Goal: Information Seeking & Learning: Learn about a topic

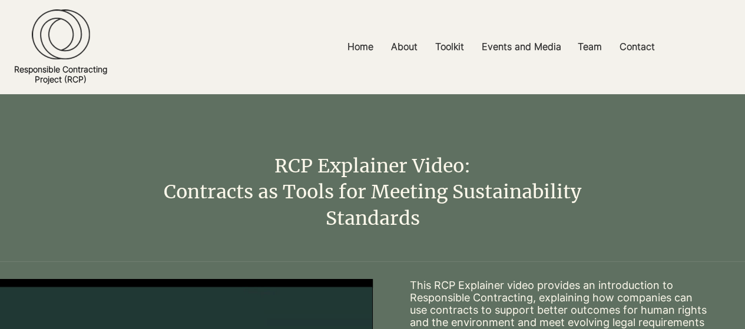
scroll to position [59, 0]
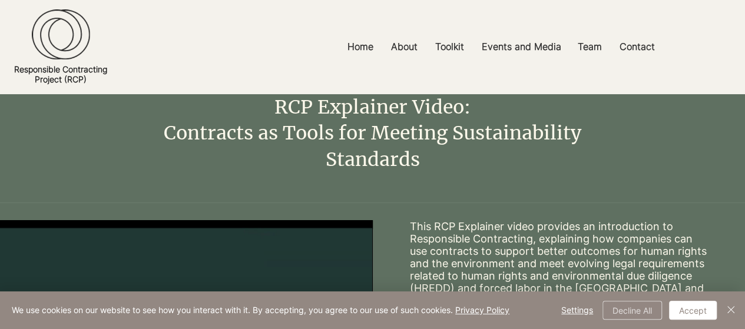
click at [630, 316] on button "Decline All" at bounding box center [631, 310] width 59 height 19
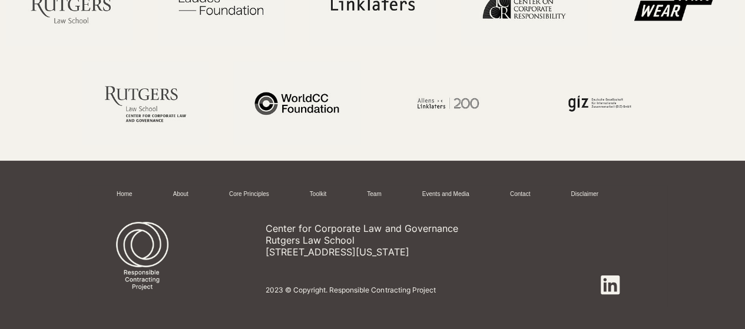
scroll to position [1463, 0]
click at [369, 196] on link "Team" at bounding box center [374, 194] width 14 height 9
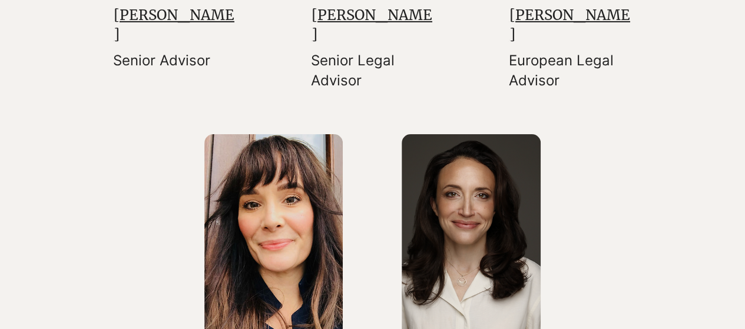
scroll to position [2001, 0]
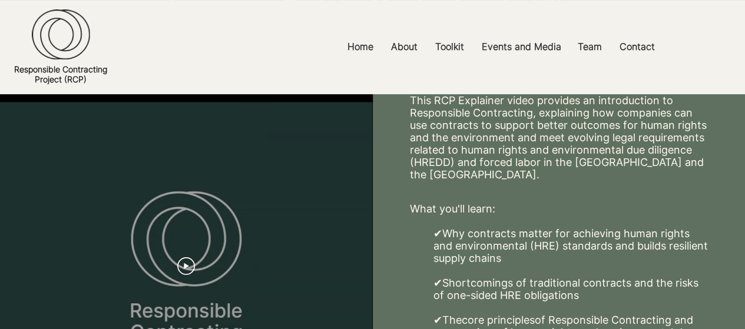
scroll to position [227, 0]
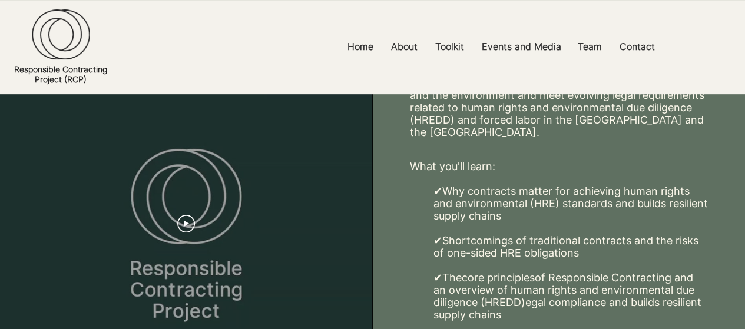
click at [161, 183] on div at bounding box center [186, 223] width 373 height 343
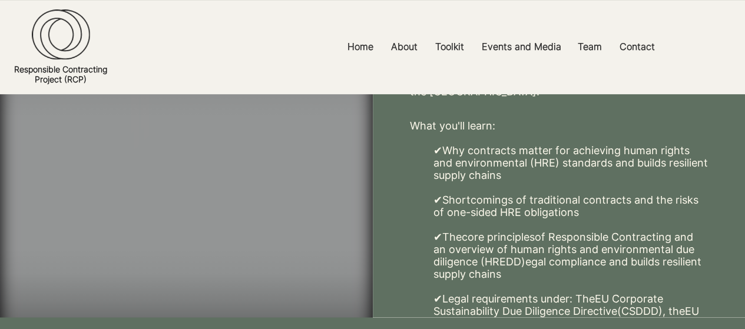
scroll to position [286, 0]
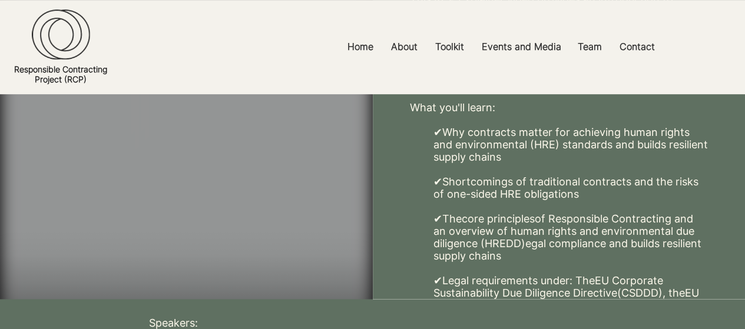
click at [171, 191] on video at bounding box center [186, 164] width 373 height 343
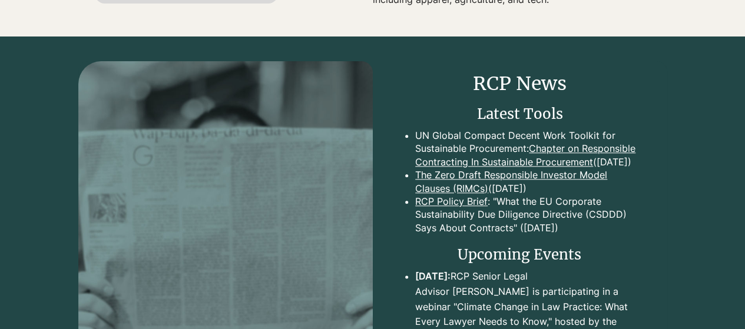
scroll to position [647, 0]
